Goal: Ask a question

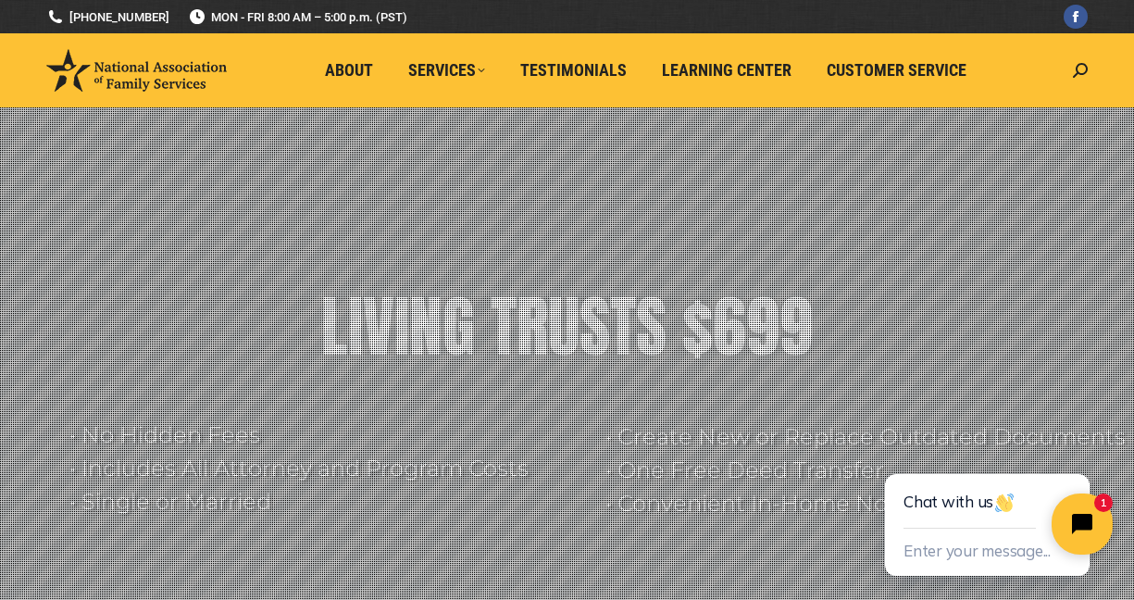
click at [1095, 519] on icon "Close chat widget" at bounding box center [1093, 524] width 29 height 29
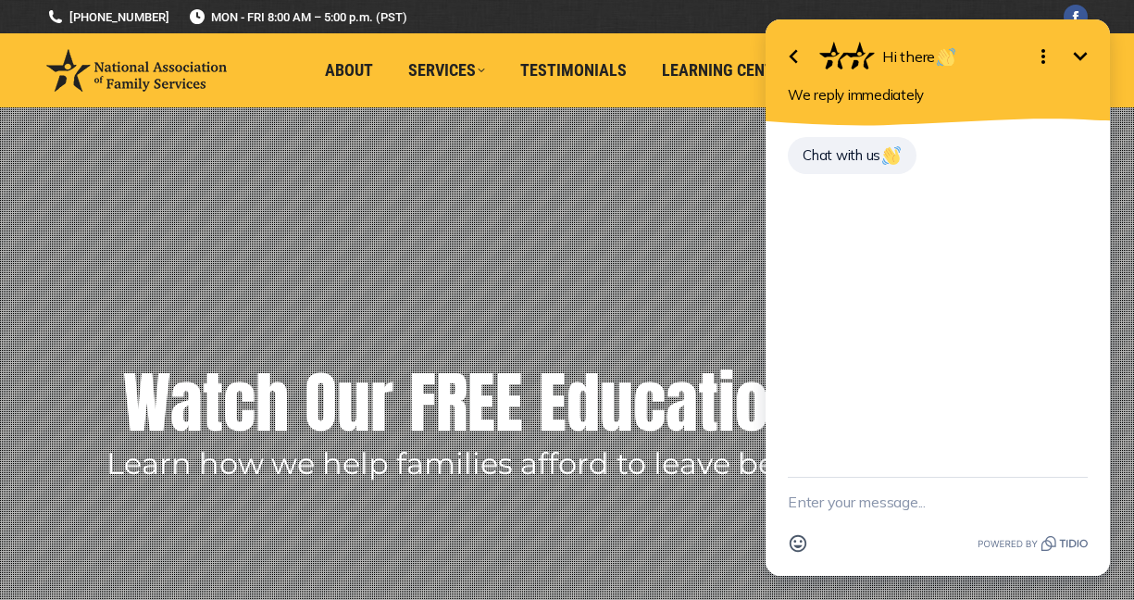
click at [638, 46] on li "Testimonials" at bounding box center [578, 70] width 142 height 74
click at [1086, 56] on icon "Minimize" at bounding box center [1081, 56] width 22 height 22
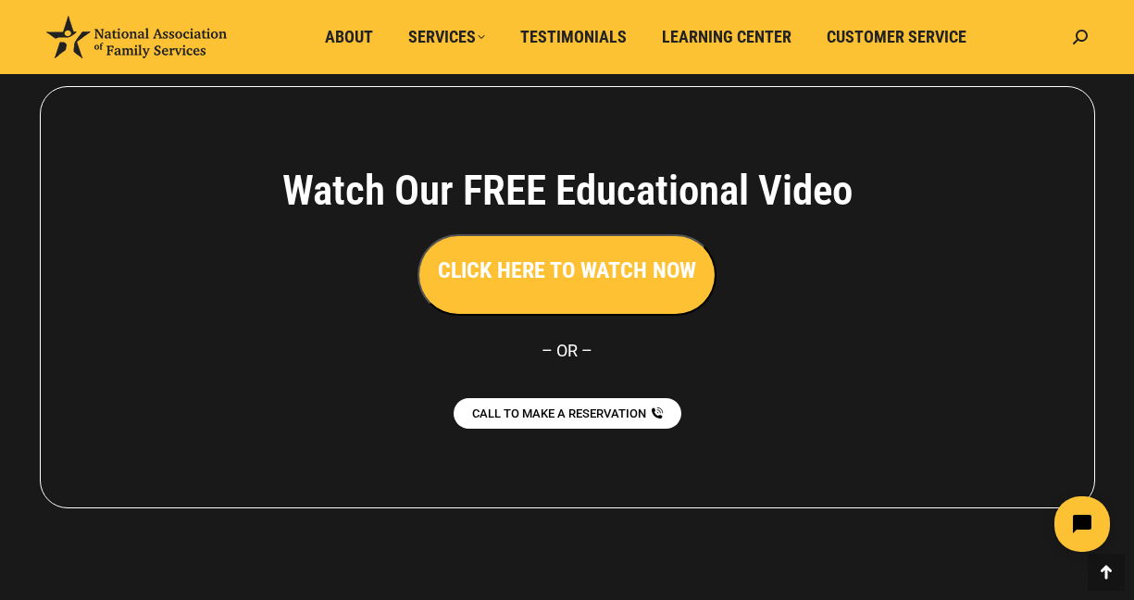
scroll to position [4260, 0]
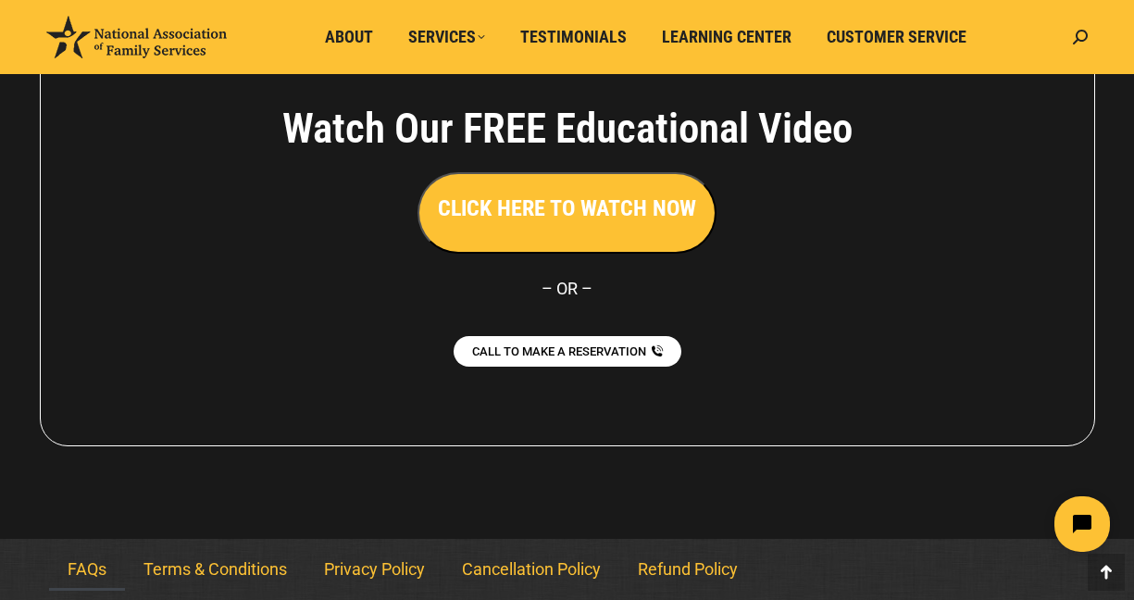
click at [92, 567] on link "FAQs" at bounding box center [87, 569] width 76 height 43
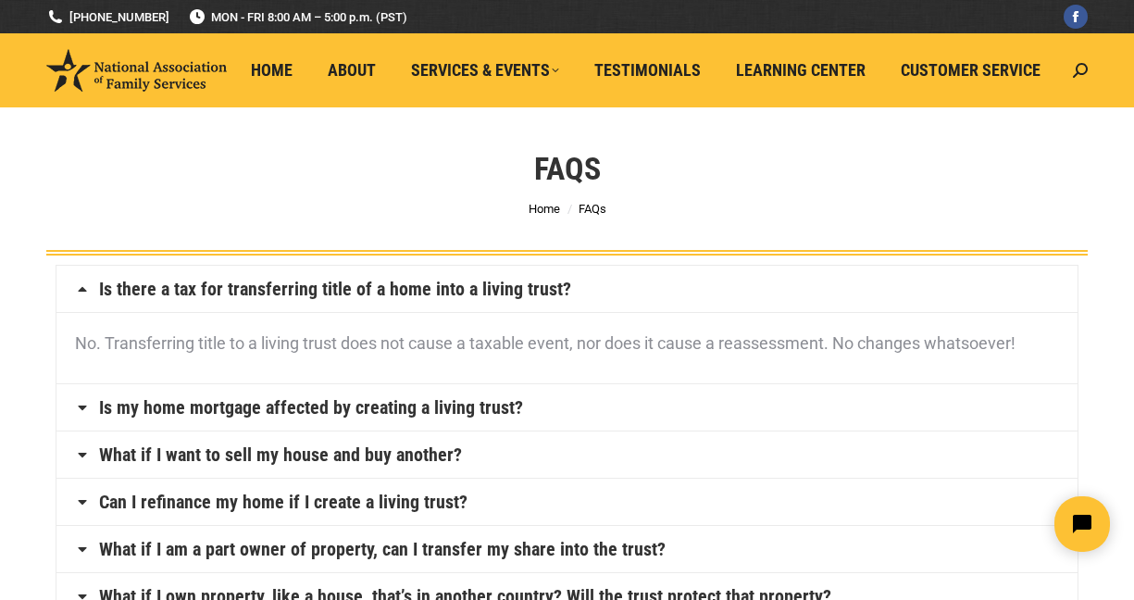
click at [498, 408] on link "Is my home mortgage affected by creating a living trust?" at bounding box center [311, 407] width 424 height 19
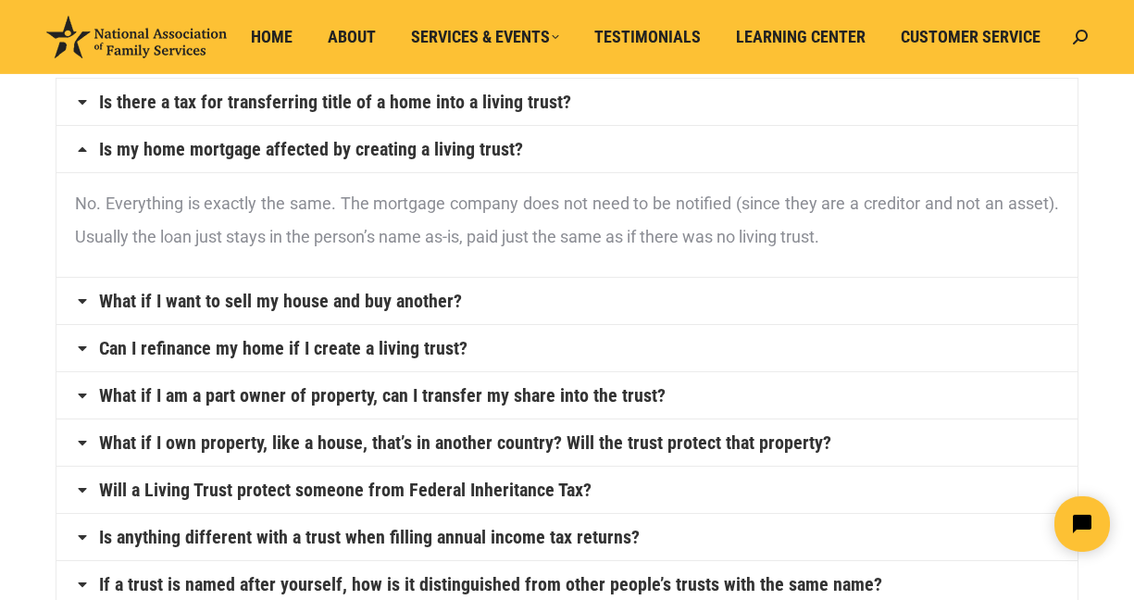
scroll to position [207, 0]
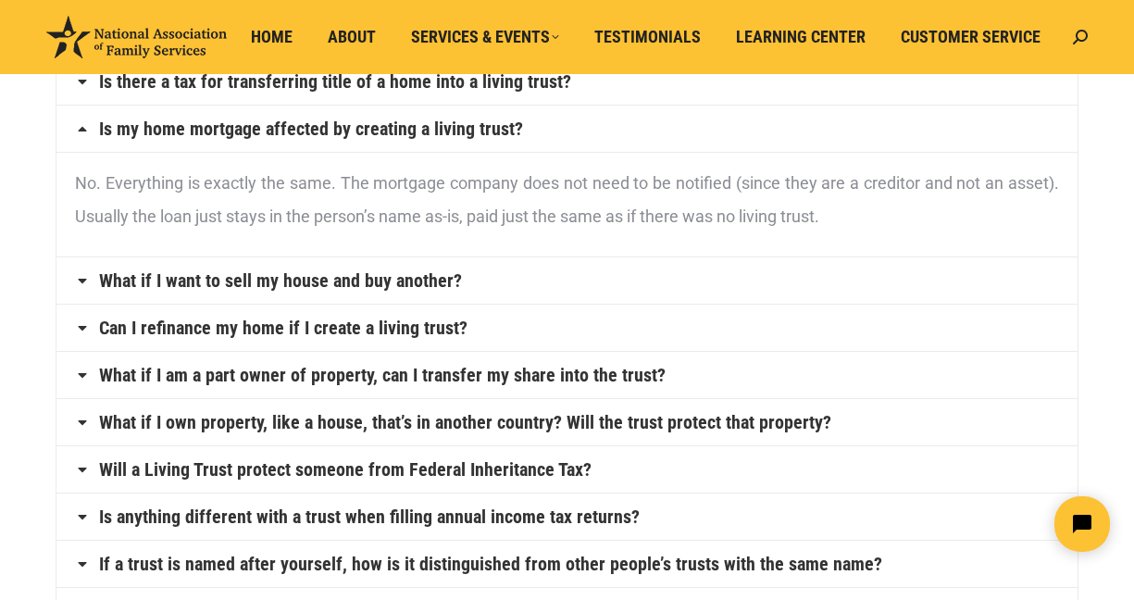
click at [341, 282] on link "What if I want to sell my house and buy another?" at bounding box center [280, 280] width 363 height 19
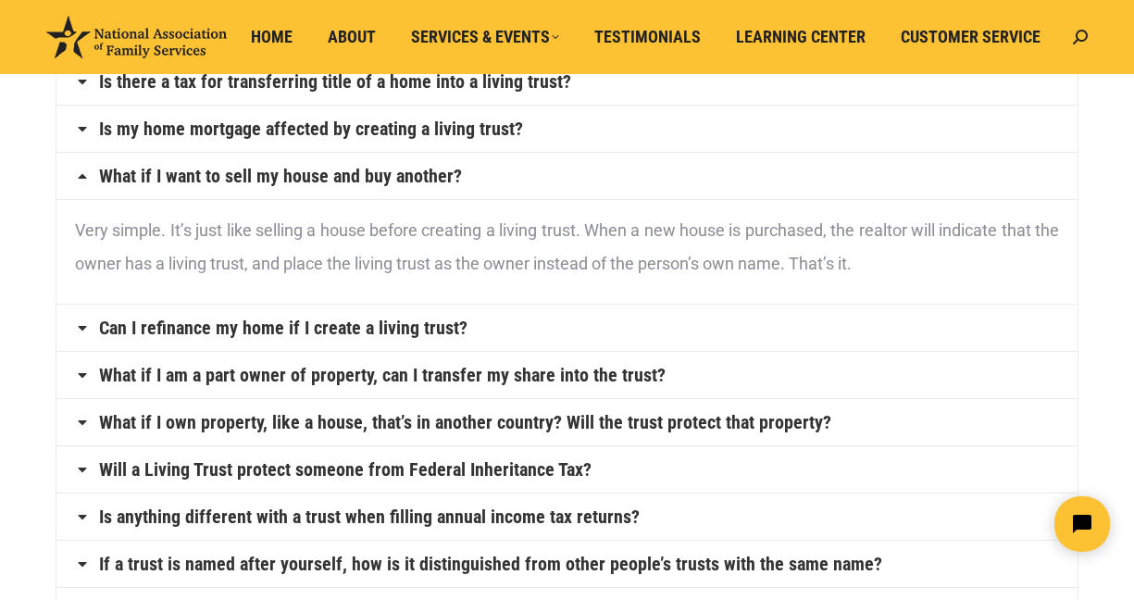
click at [435, 331] on link "Can I refinance my home if I create a living trust?" at bounding box center [283, 328] width 369 height 19
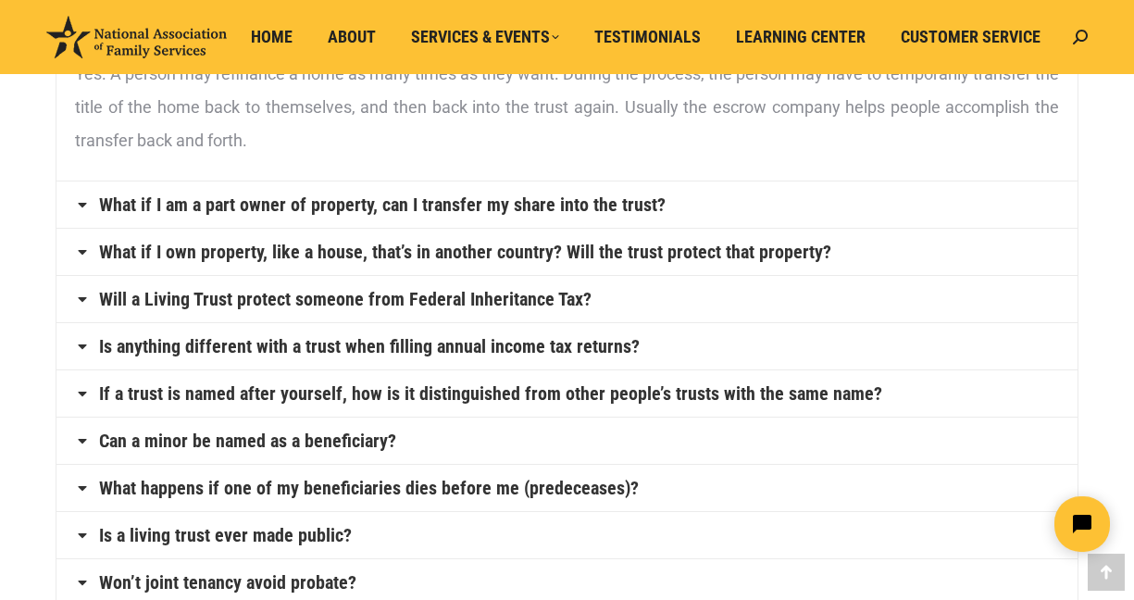
scroll to position [415, 0]
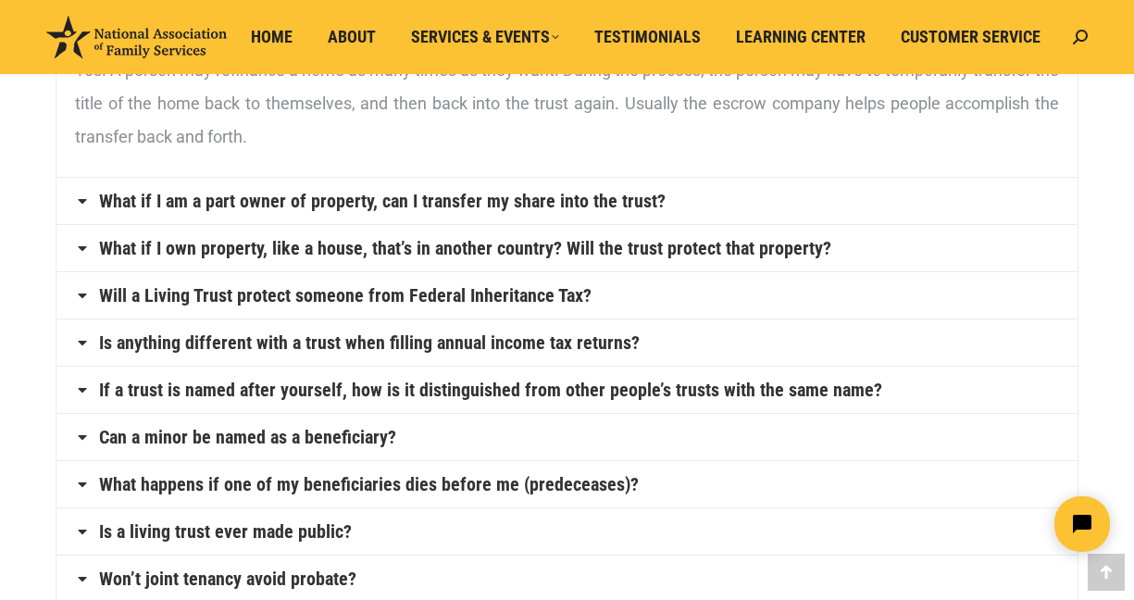
click at [443, 249] on link "What if I own property, like a house, that’s in another country? Will the trust…" at bounding box center [465, 248] width 732 height 19
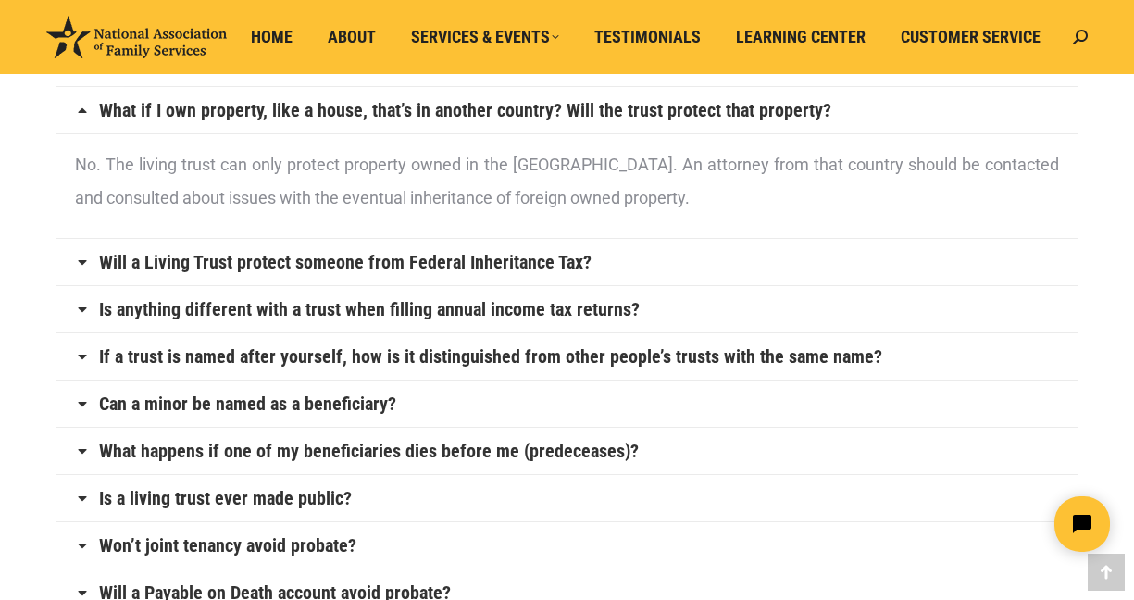
click at [443, 262] on link "Will a Living Trust protect someone from Federal Inheritance Tax?" at bounding box center [345, 262] width 493 height 19
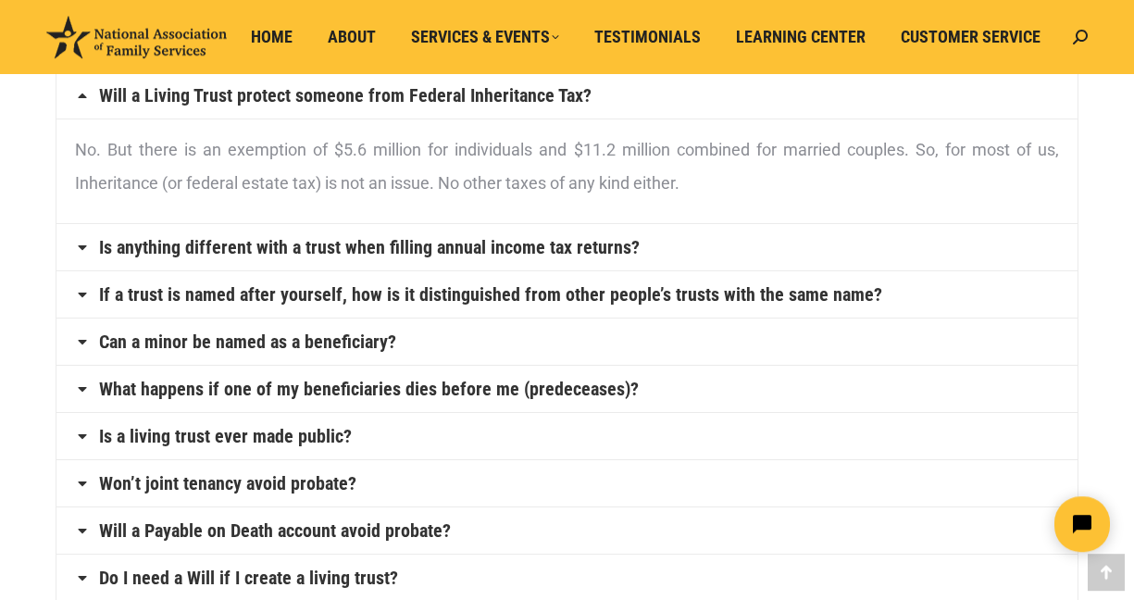
scroll to position [489, 0]
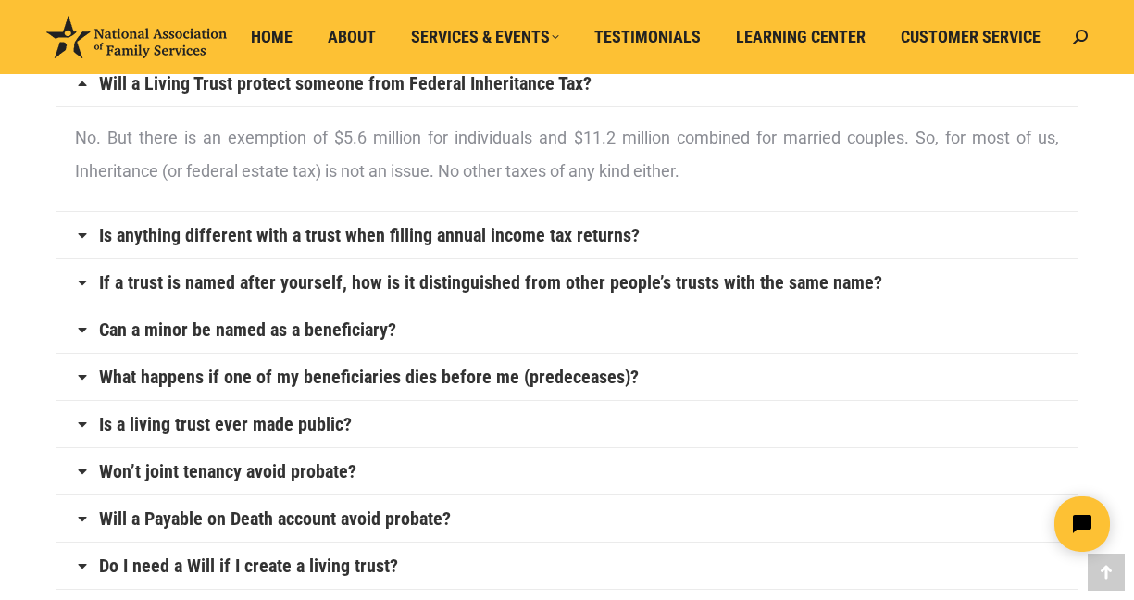
click at [417, 234] on link "Is anything different with a trust when filling annual income tax returns?" at bounding box center [369, 235] width 541 height 19
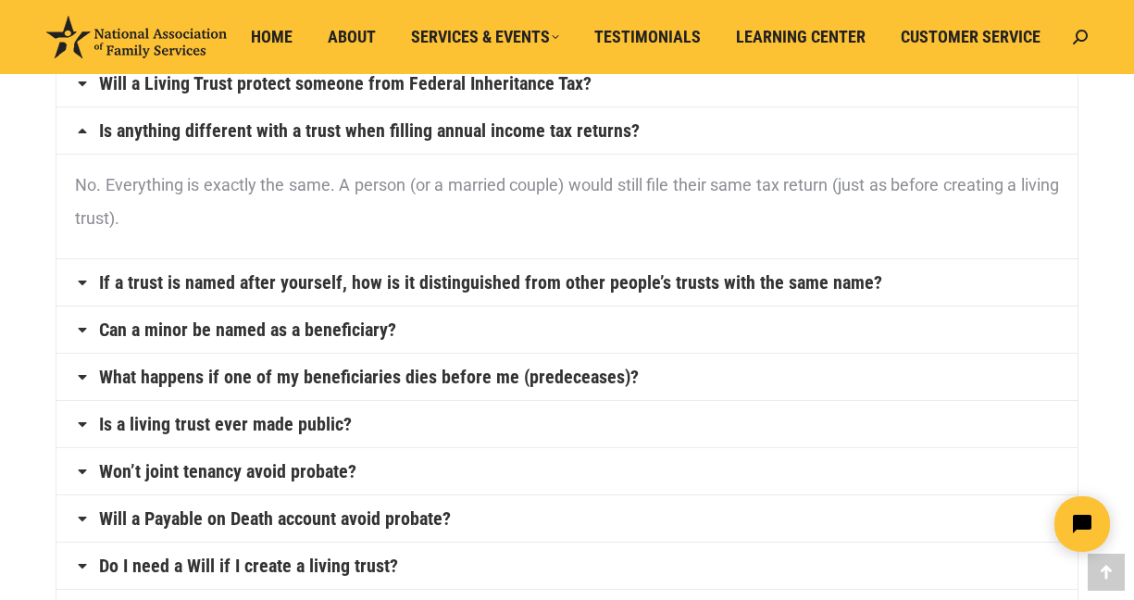
click at [368, 331] on link "Can a minor be named as a beneficiary?" at bounding box center [247, 329] width 297 height 19
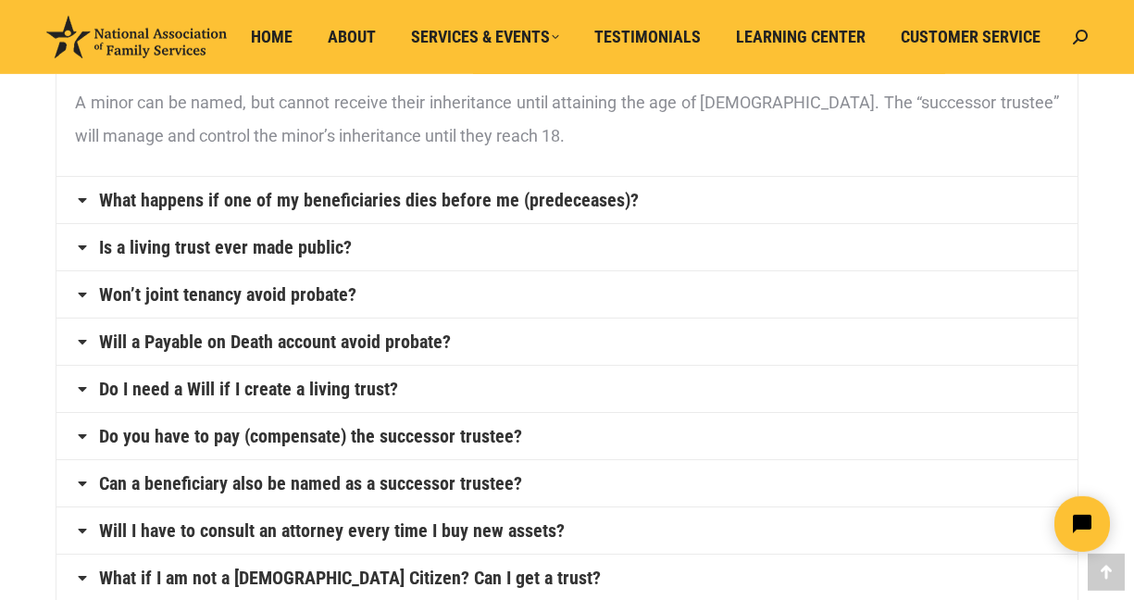
scroll to position [667, 0]
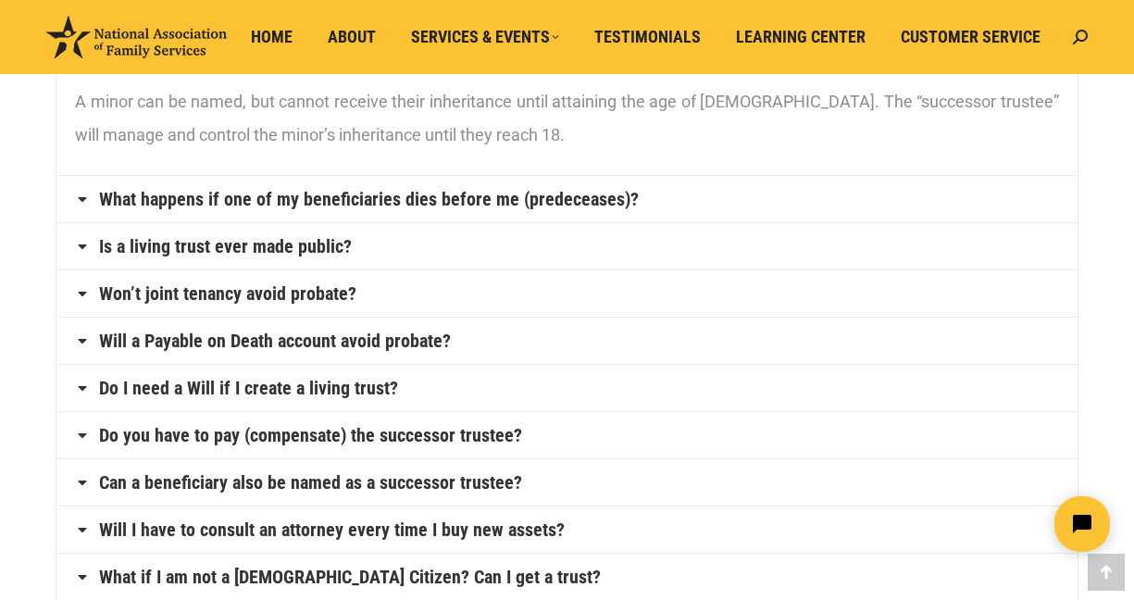
click at [385, 195] on link "What happens if one of my beneficiaries dies before me (predeceases)?" at bounding box center [369, 199] width 540 height 19
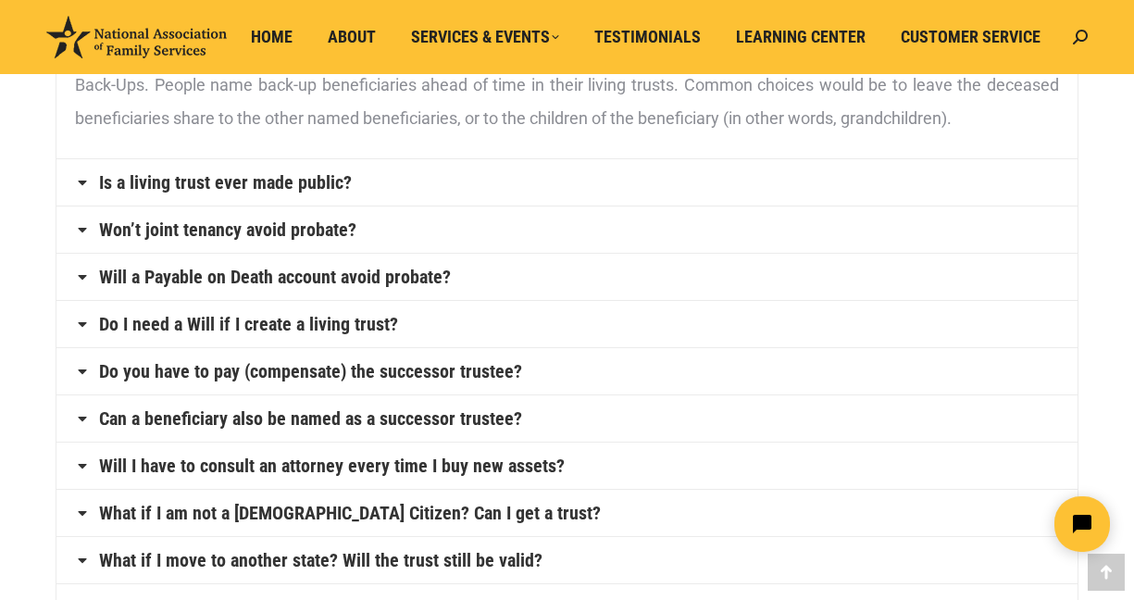
scroll to position [741, 0]
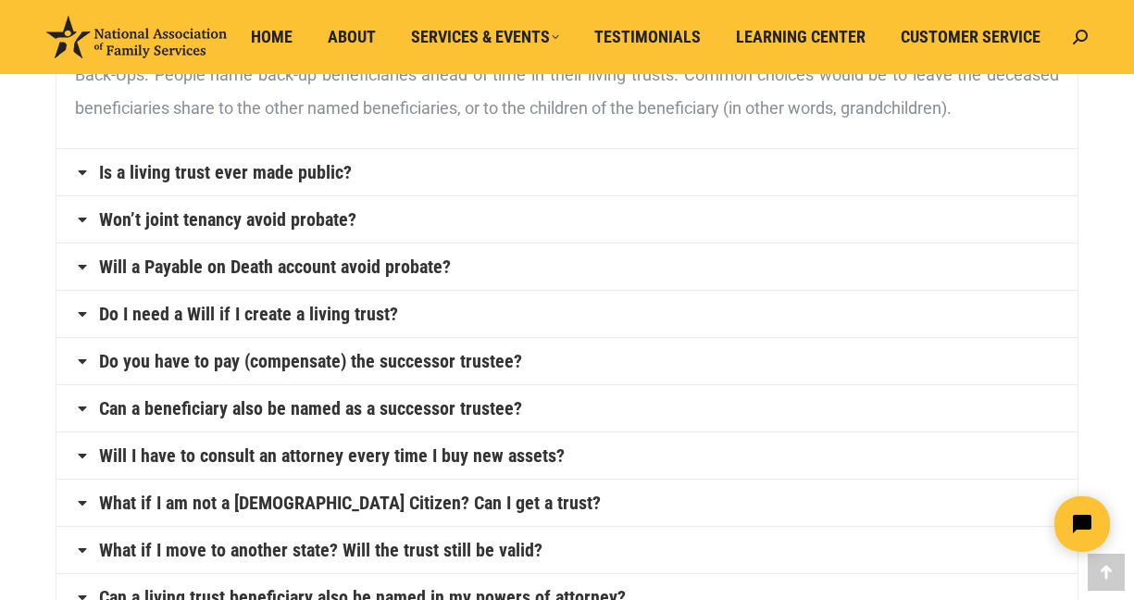
click at [325, 176] on link "Is a living trust ever made public?" at bounding box center [225, 172] width 253 height 19
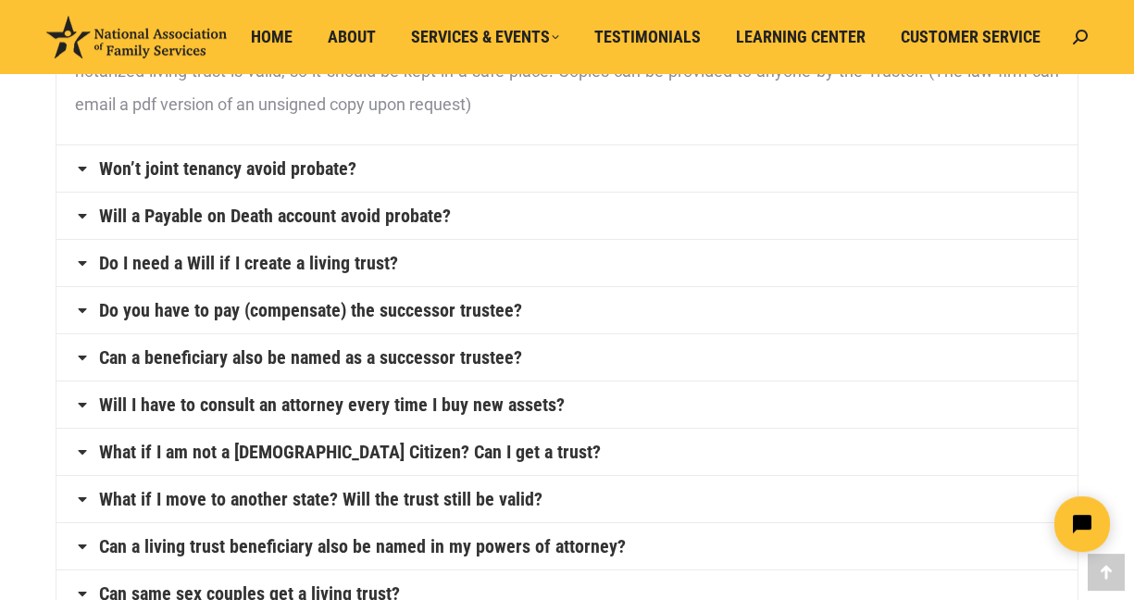
scroll to position [830, 0]
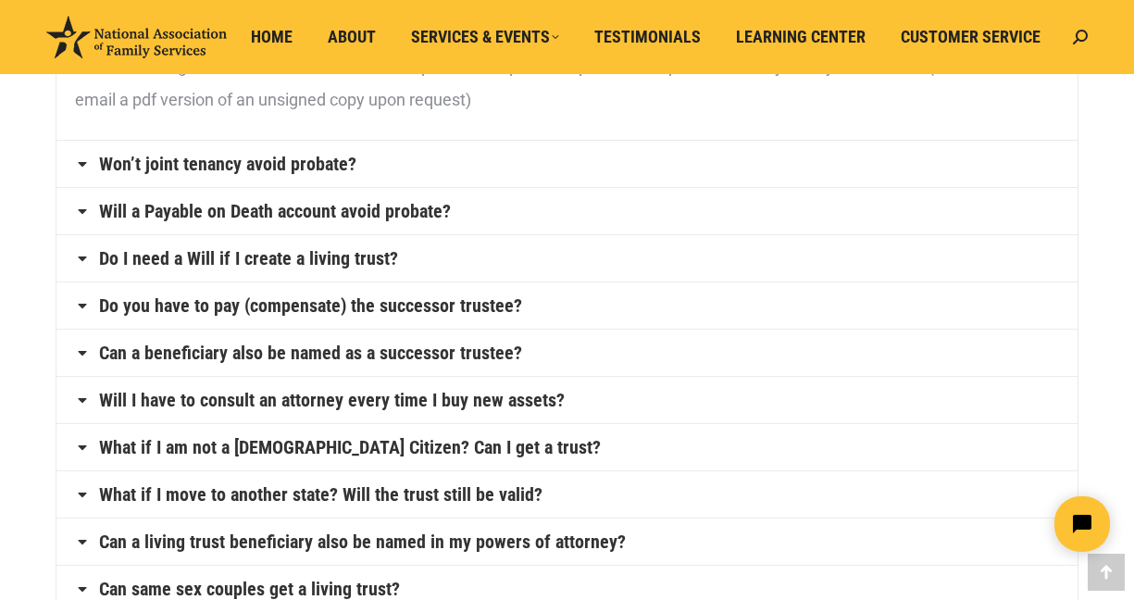
click at [290, 158] on link "Won’t joint tenancy avoid probate?" at bounding box center [227, 164] width 257 height 19
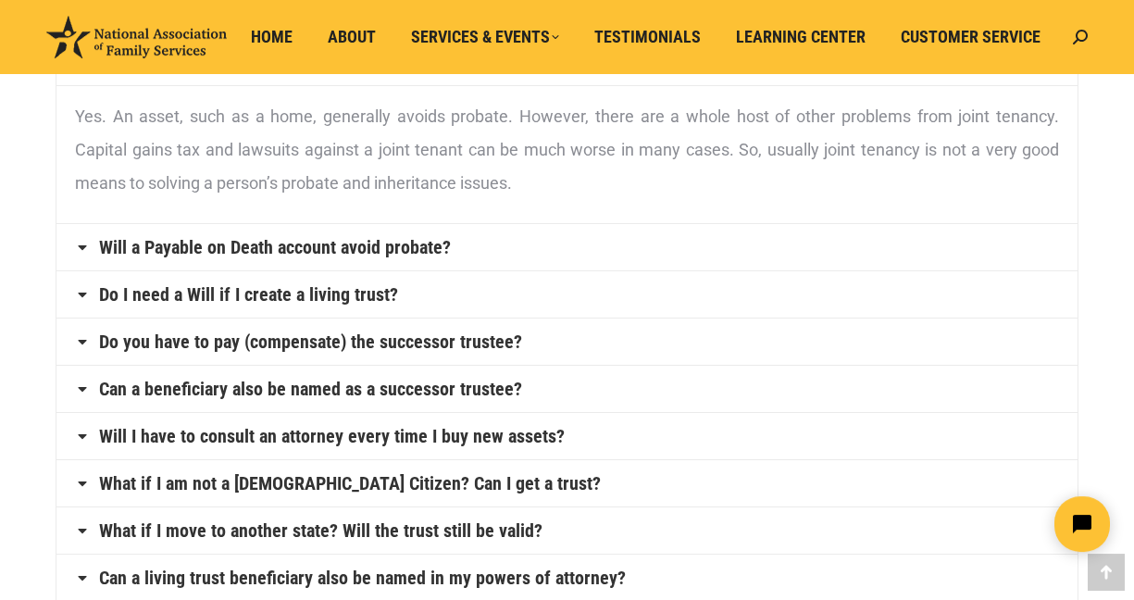
scroll to position [785, 0]
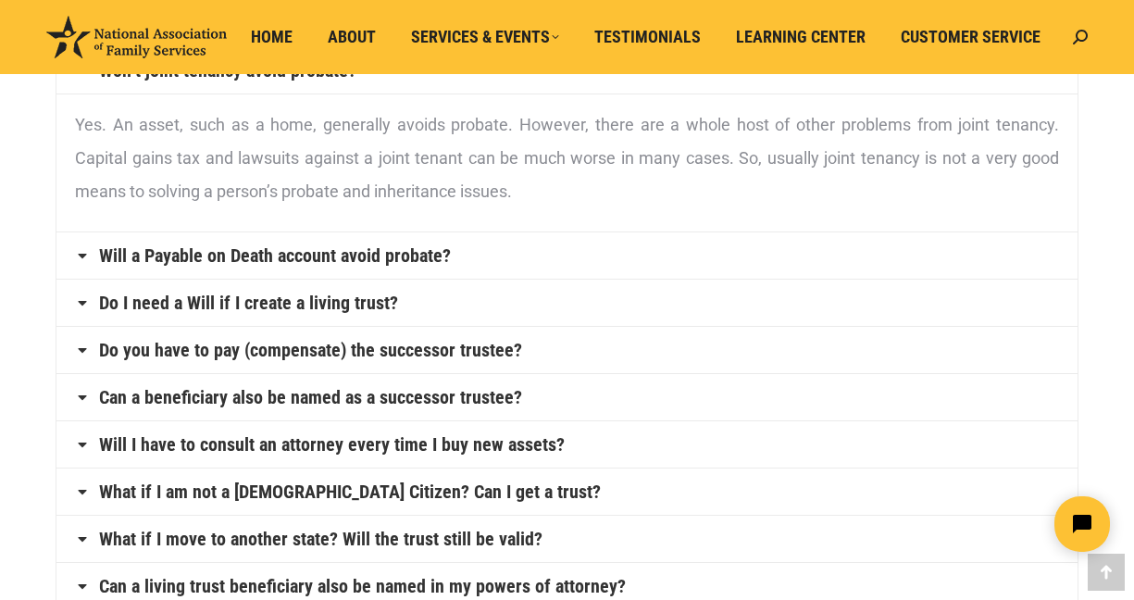
click at [421, 258] on link "Will a Payable on Death account avoid probate?" at bounding box center [275, 255] width 352 height 19
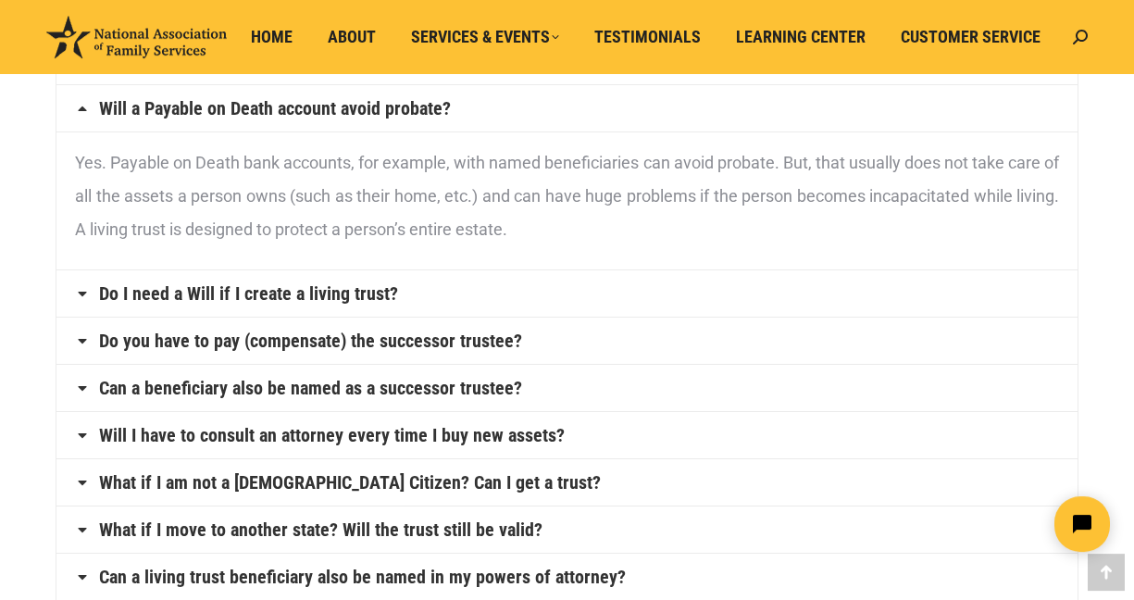
scroll to position [800, 0]
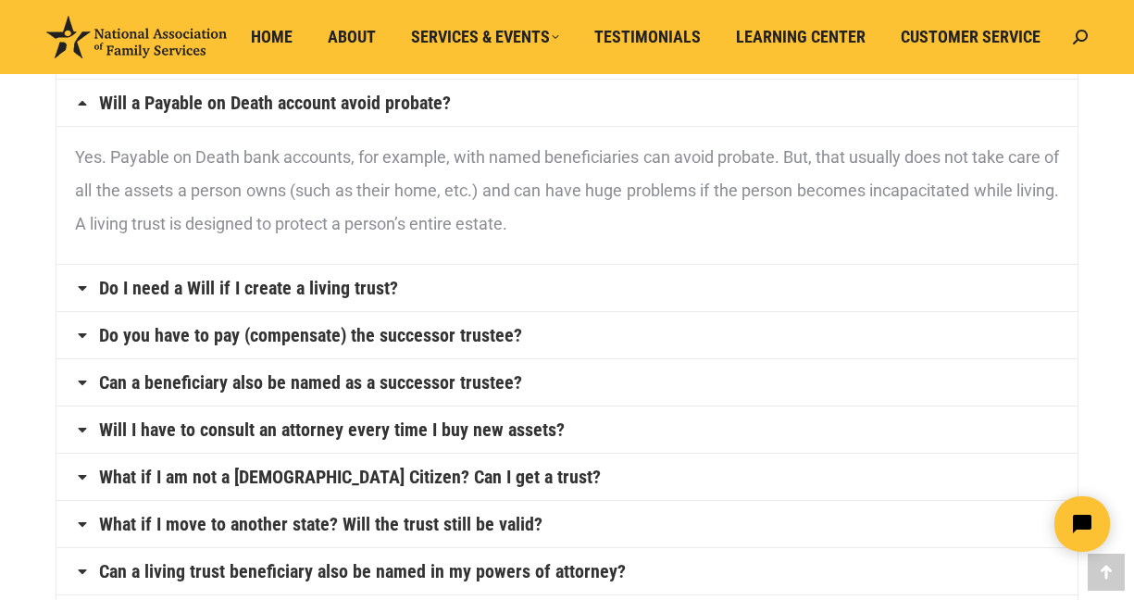
click at [369, 287] on link "Do I need a Will if I create a living trust?" at bounding box center [248, 288] width 299 height 19
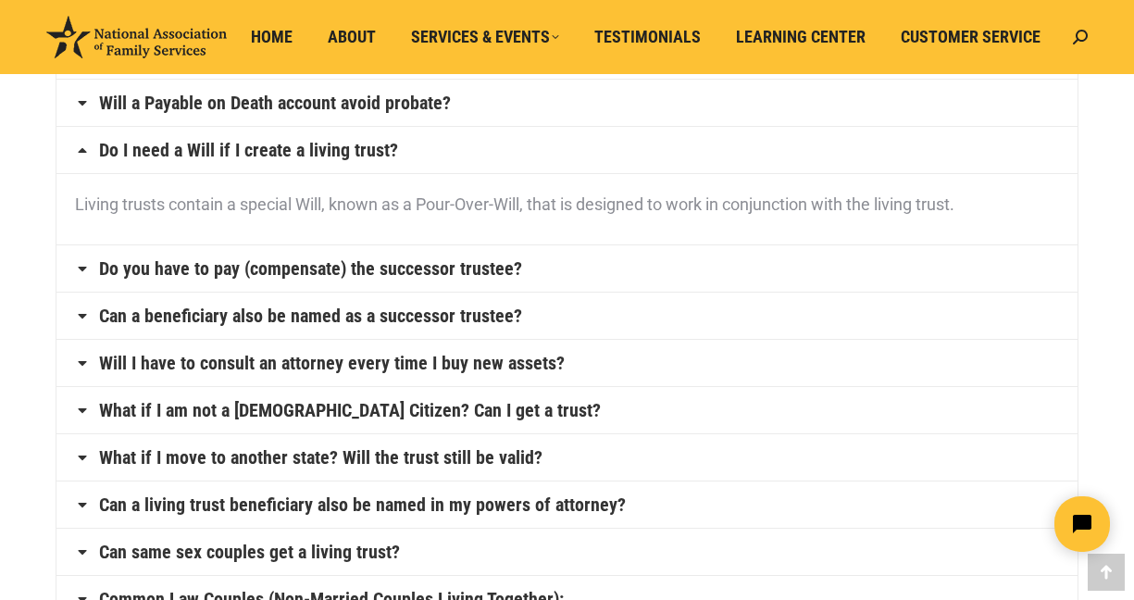
click at [443, 267] on link "Do you have to pay (compensate) the successor trustee?" at bounding box center [310, 268] width 423 height 19
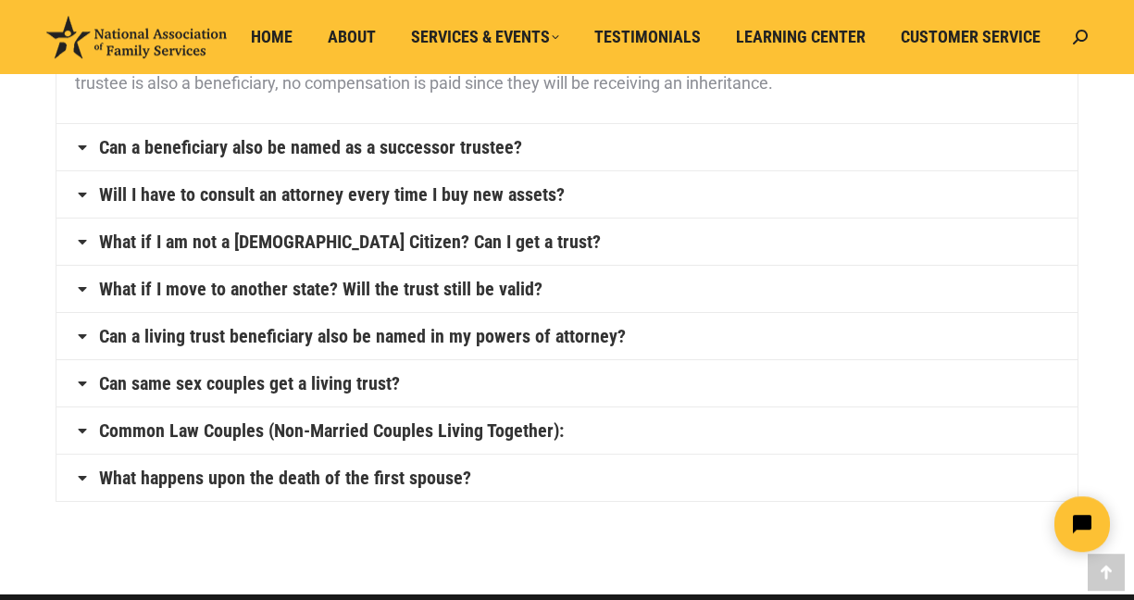
scroll to position [1052, 0]
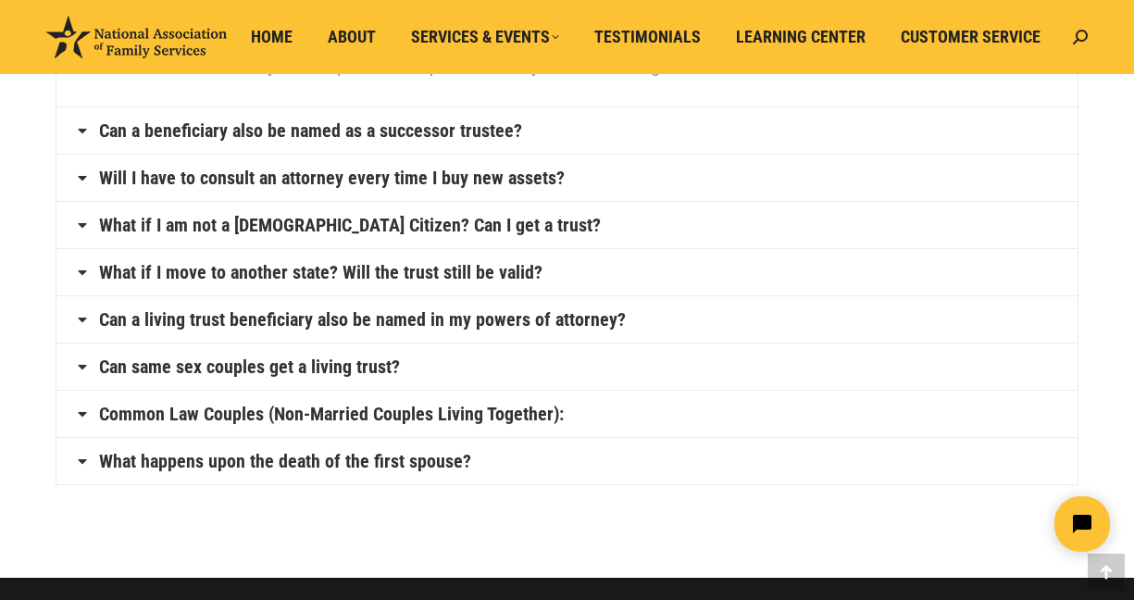
click at [494, 131] on link "Can a beneficiary also be named as a successor trustee?" at bounding box center [310, 130] width 423 height 19
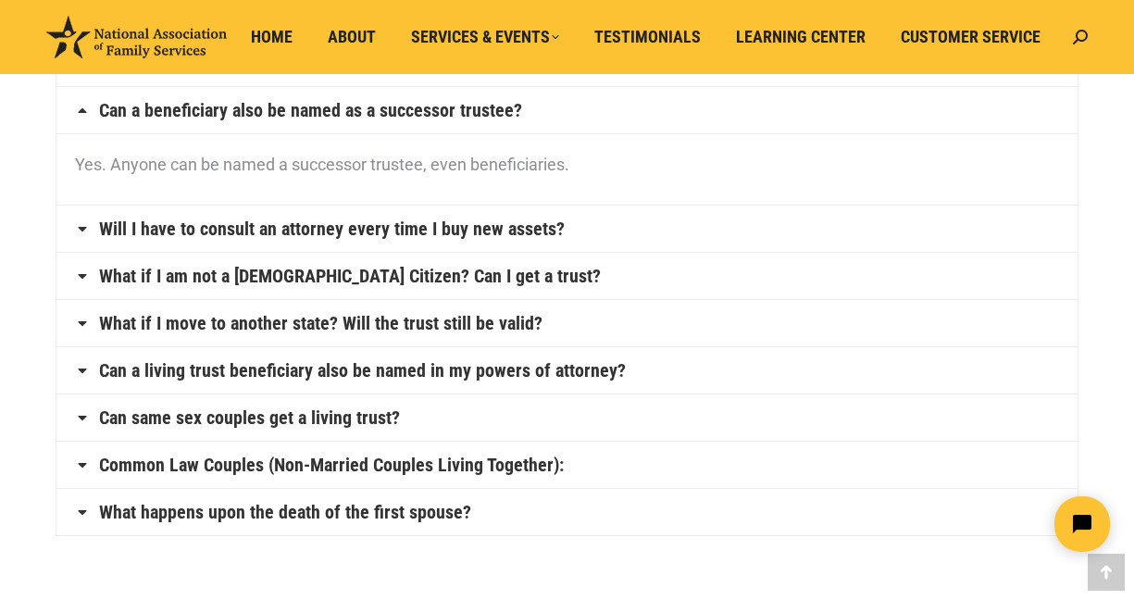
scroll to position [933, 0]
click at [535, 226] on link "Will I have to consult an attorney every time I buy new assets?" at bounding box center [332, 229] width 466 height 19
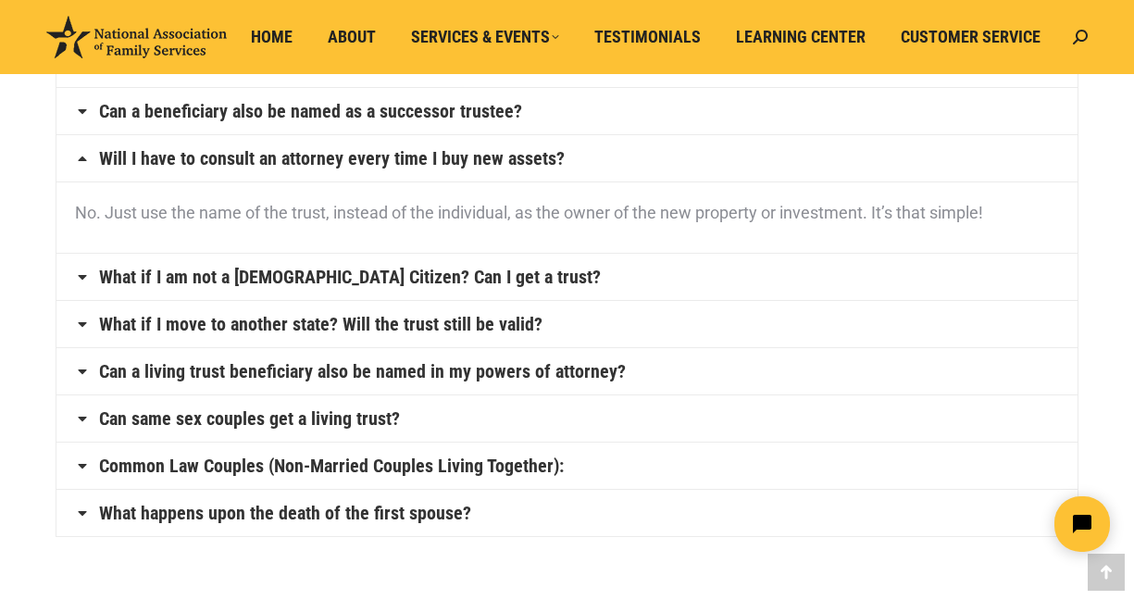
click at [434, 276] on link "What if I am not a U.S. Citizen? Can I get a trust?" at bounding box center [350, 277] width 502 height 19
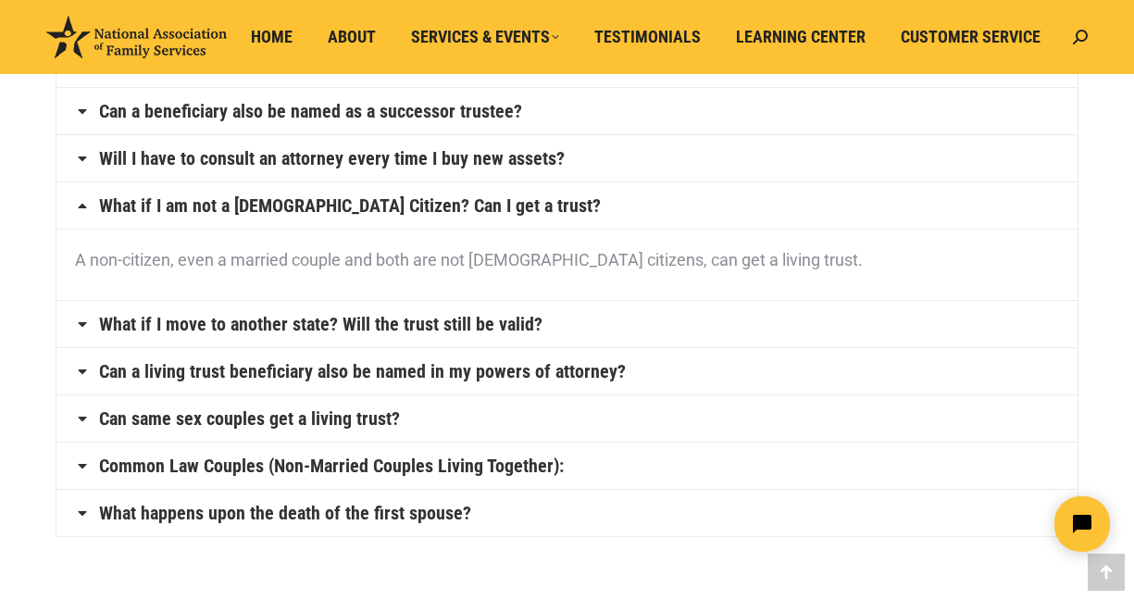
click at [497, 322] on link "What if I move to another state? Will the trust still be valid?" at bounding box center [321, 324] width 444 height 19
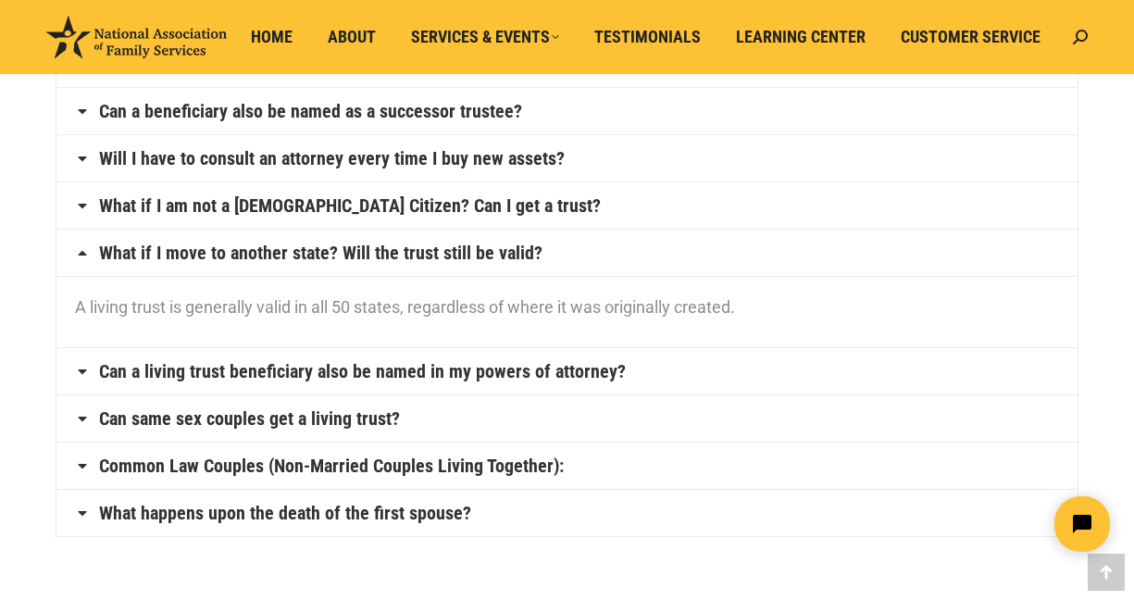
click at [552, 369] on link "Can a living trust beneficiary also be named in my powers of attorney?" at bounding box center [362, 371] width 527 height 19
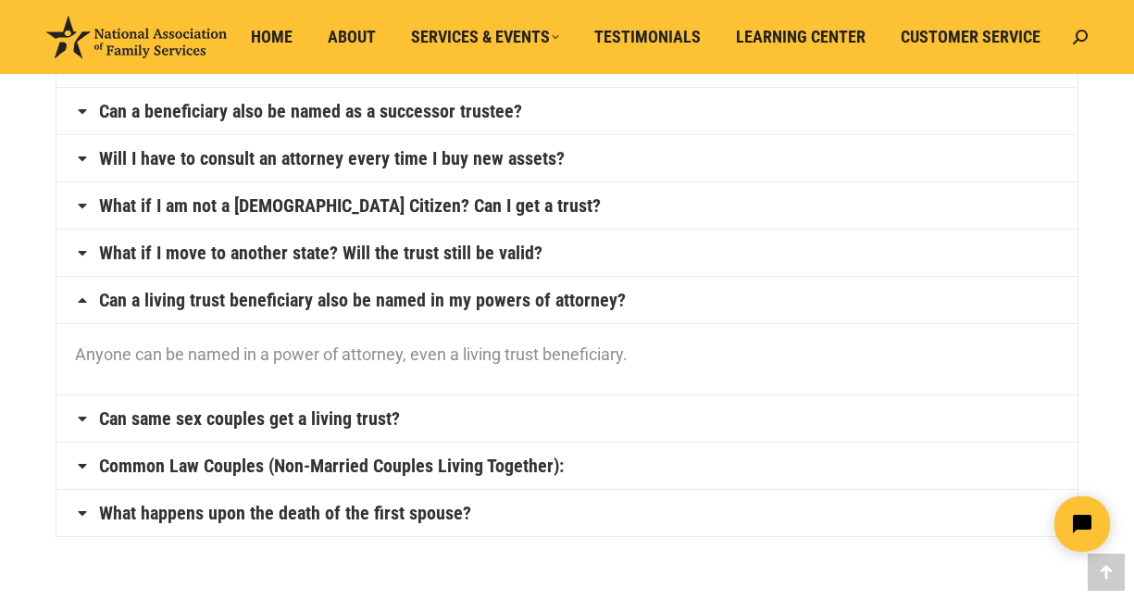
click at [342, 417] on link "Can same sex couples get a living trust?" at bounding box center [249, 418] width 301 height 19
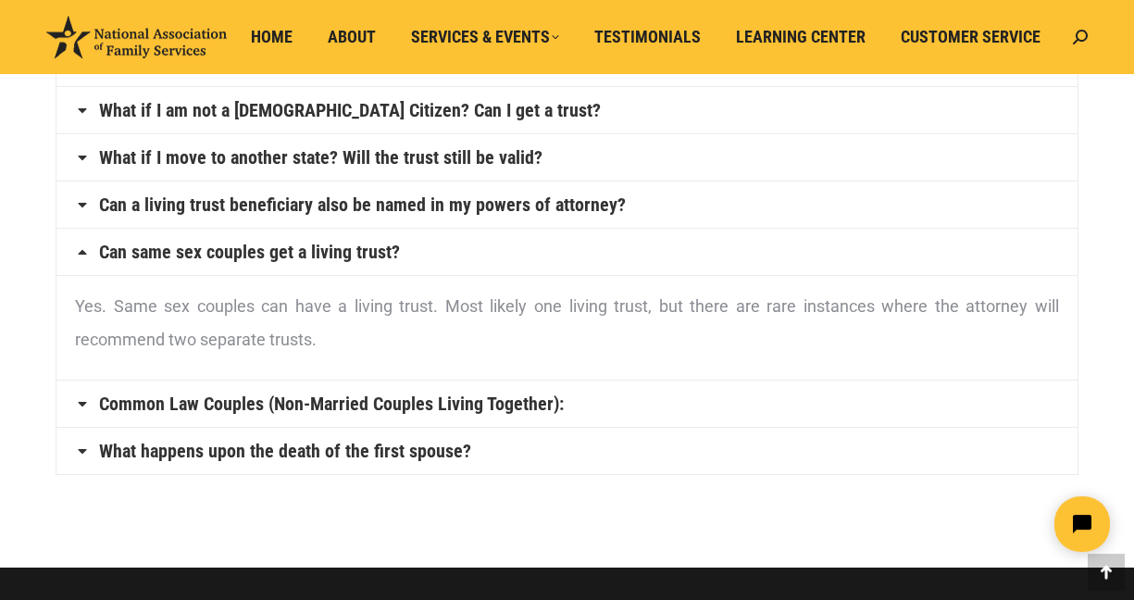
scroll to position [1037, 0]
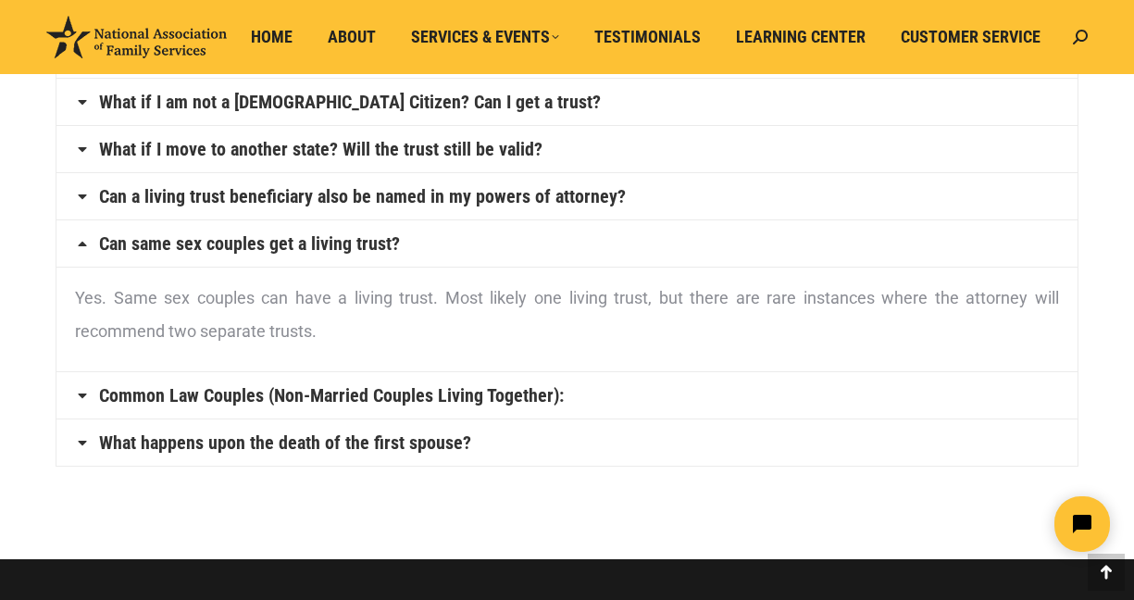
click at [355, 394] on link "Common Law Couples (Non-Married Couples Living Together):" at bounding box center [331, 395] width 465 height 19
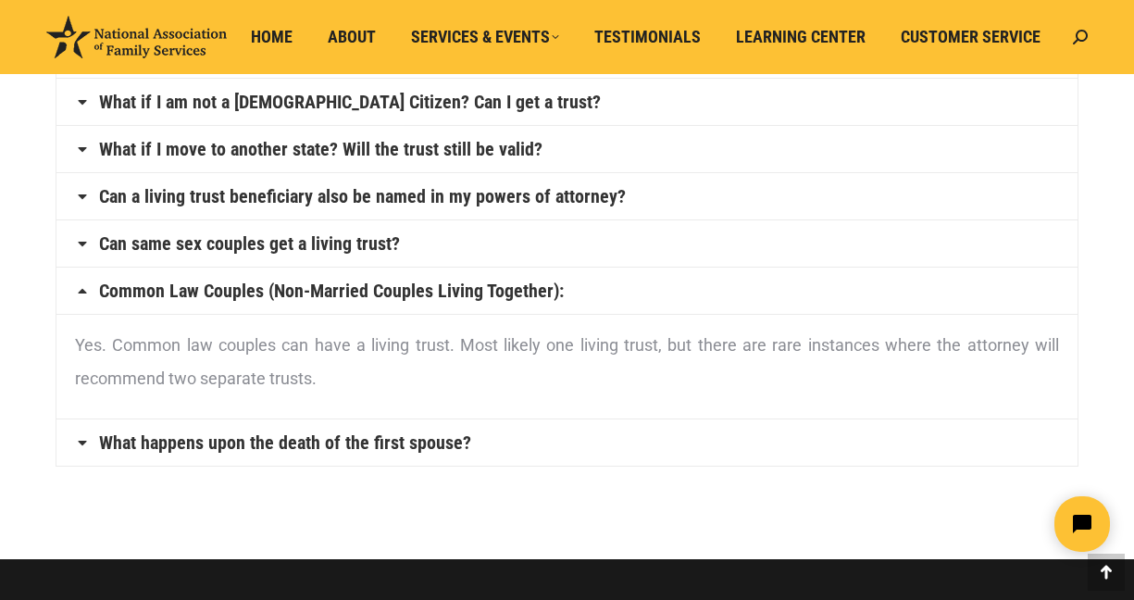
click at [360, 440] on link "What happens upon the death of the first spouse?" at bounding box center [285, 442] width 372 height 19
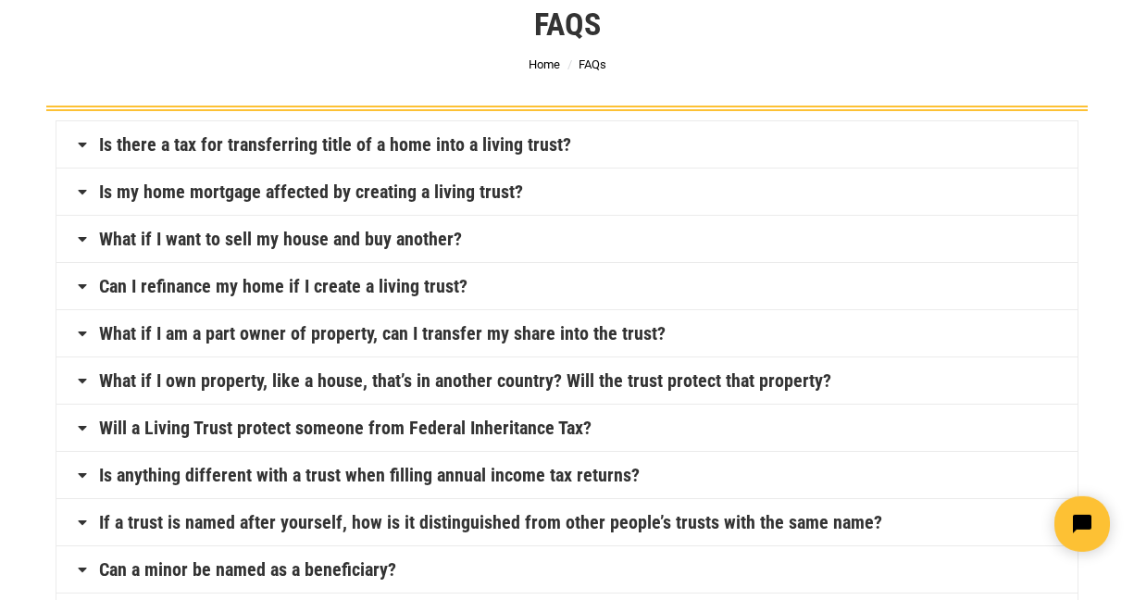
scroll to position [0, 0]
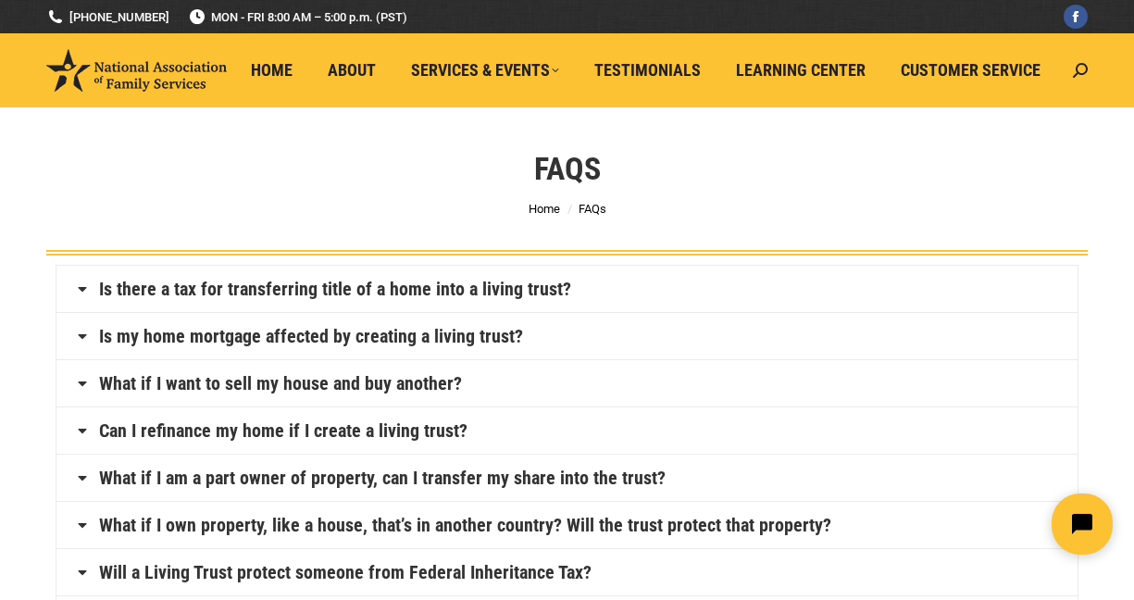
click at [1078, 523] on icon "Open chat widget" at bounding box center [1082, 524] width 20 height 20
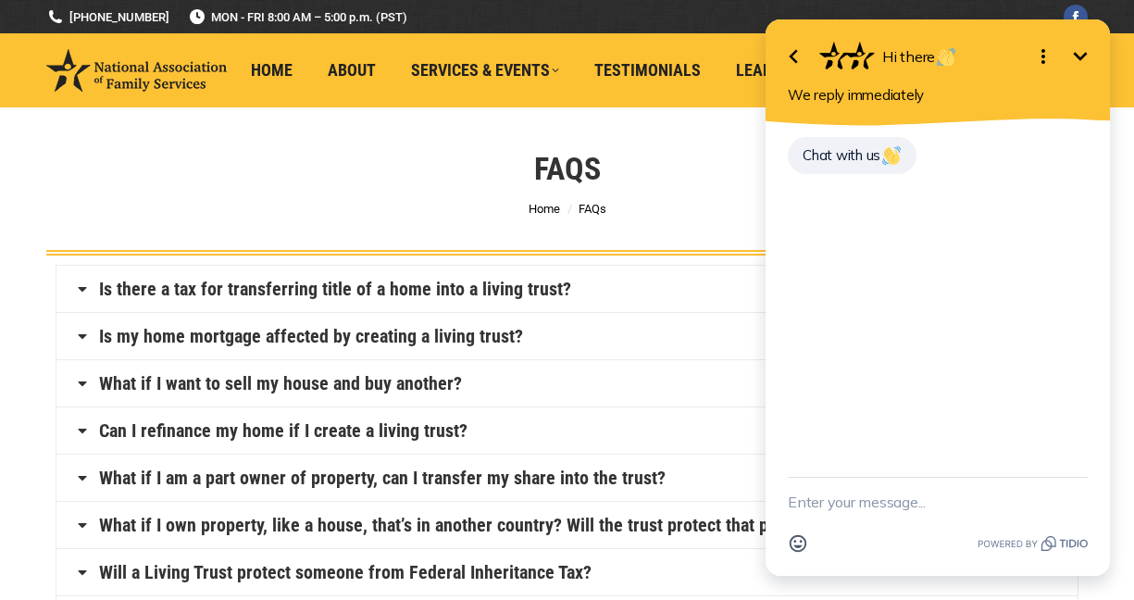
type textarea "I"
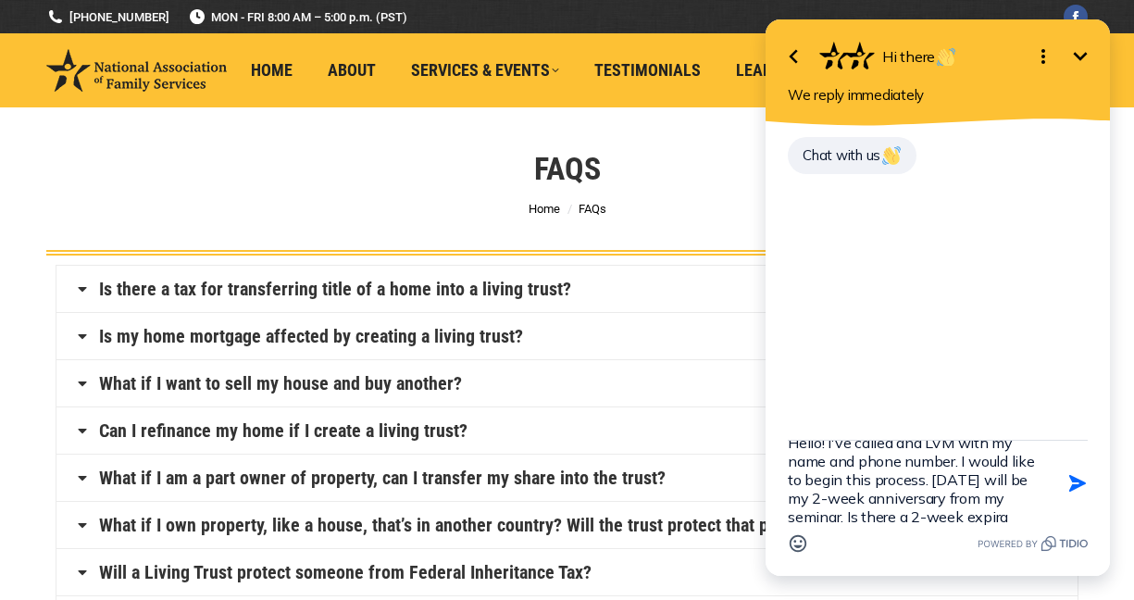
scroll to position [41, 0]
type textarea "Hello! I've called and LVM with my name and phone number. I would like to begin…"
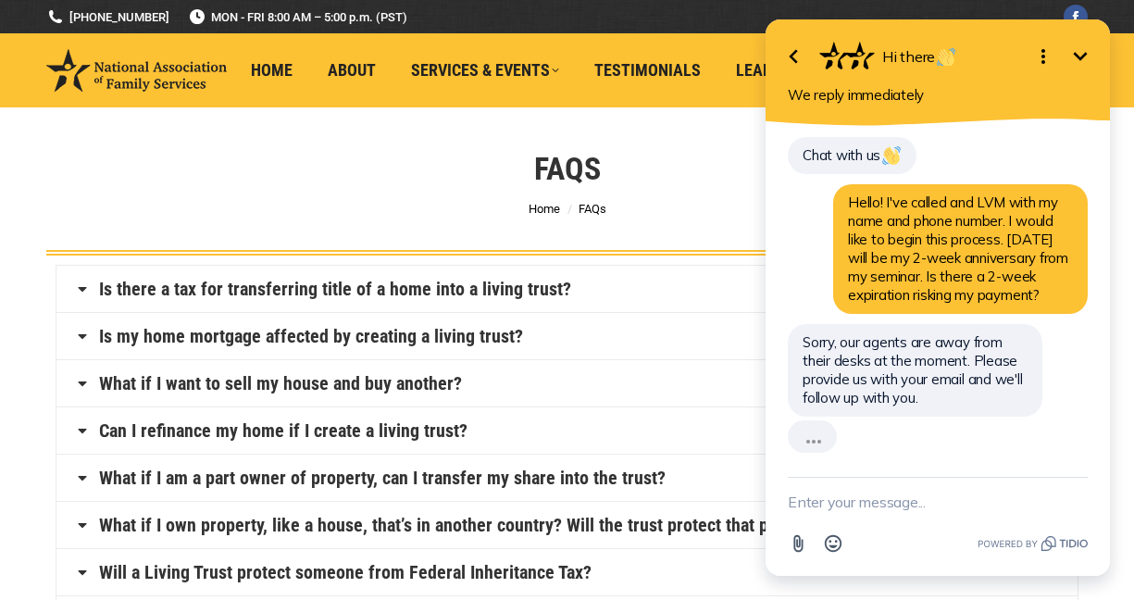
scroll to position [0, 0]
type textarea "joweeyap@gmail.com"
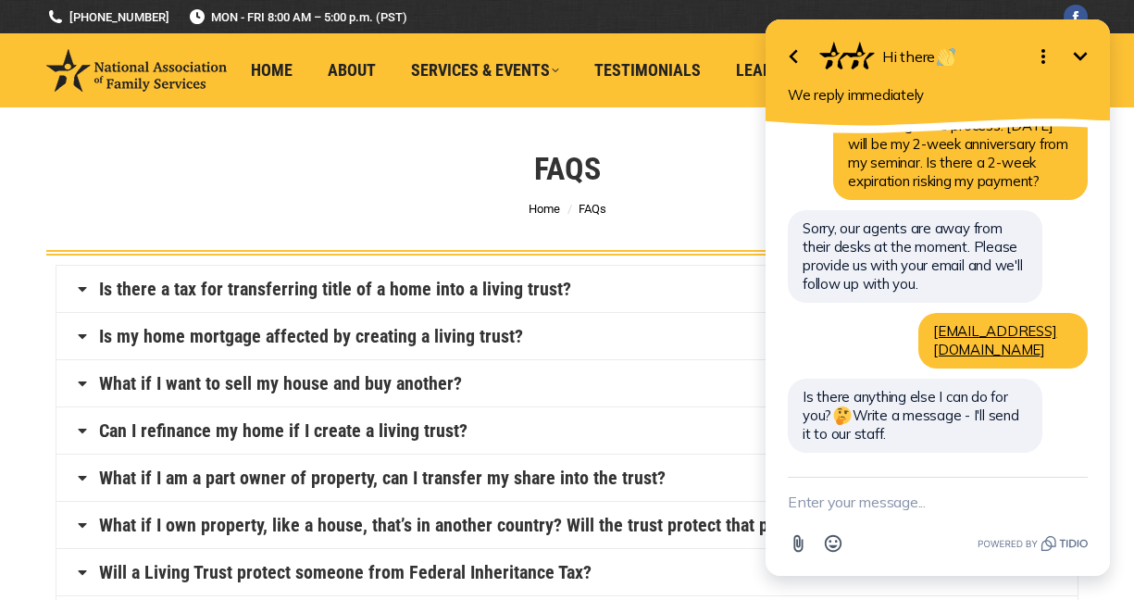
scroll to position [118, 0]
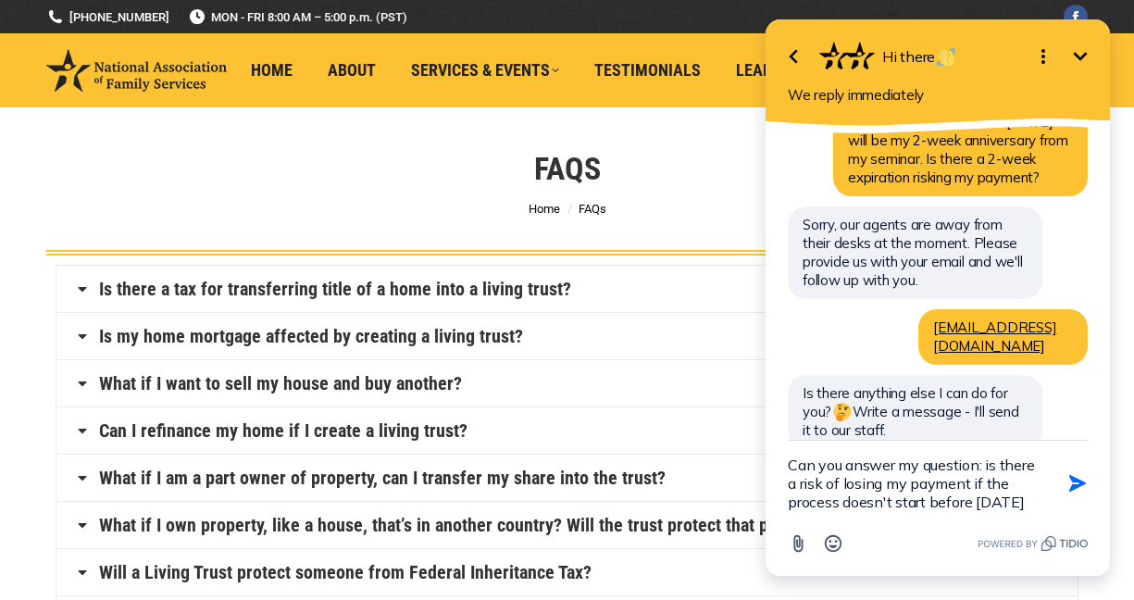
type textarea "Can you answer my question: is there a risk of losing my payment if the process…"
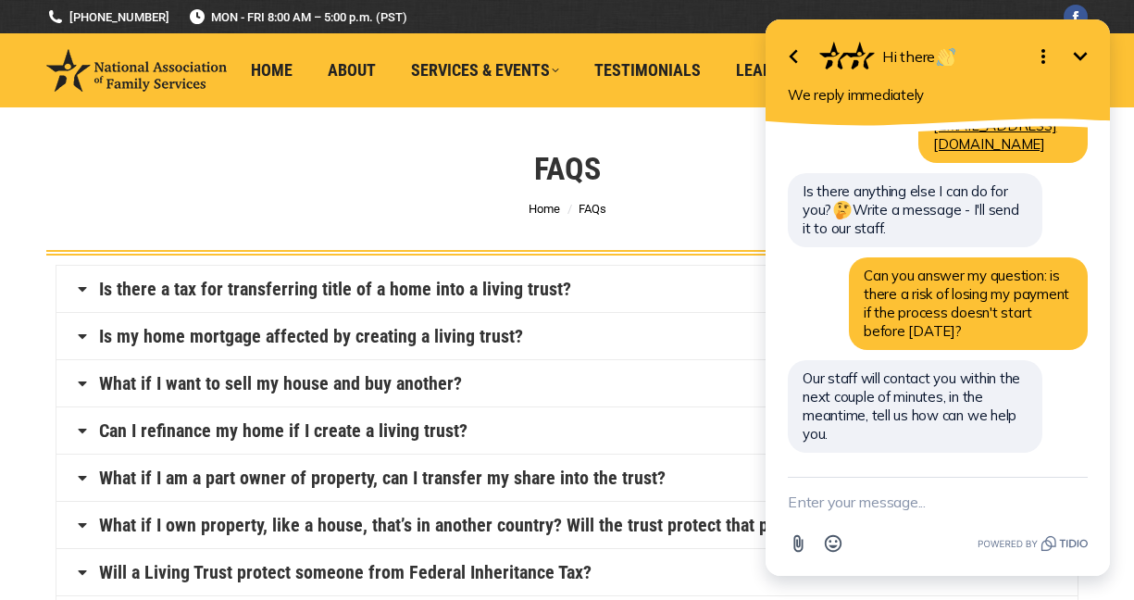
scroll to position [323, 0]
